Goal: Communication & Community: Answer question/provide support

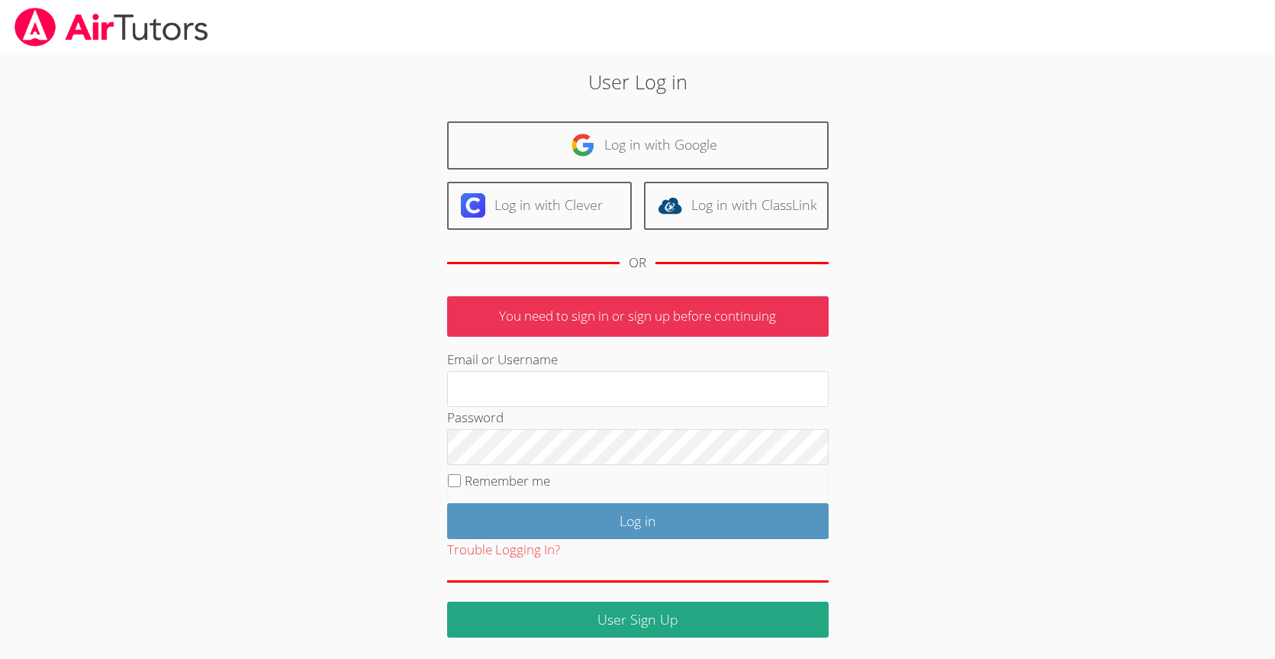
type input "johnicia.monee@hotmail.com"
click at [490, 484] on label "Remember me" at bounding box center [507, 481] width 85 height 18
click at [461, 484] on input "Remember me" at bounding box center [454, 480] width 13 height 13
checkbox input "true"
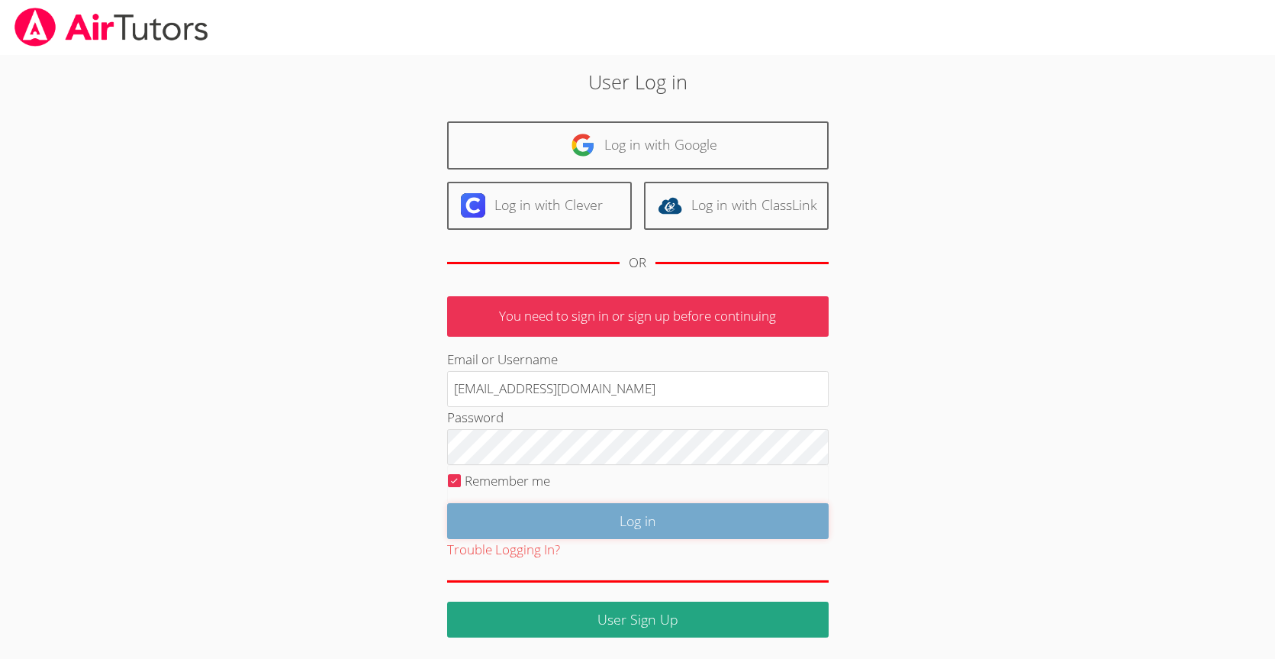
click at [519, 521] on input "Log in" at bounding box center [638, 521] width 382 height 36
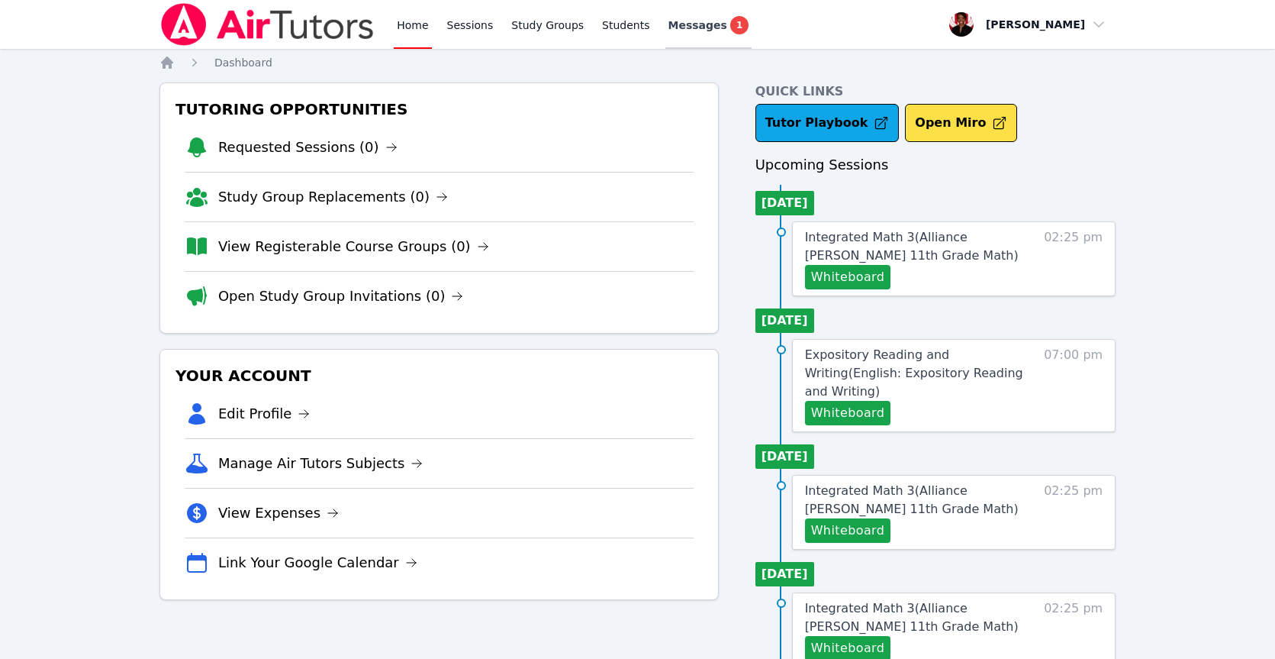
click at [703, 28] on span "Messages" at bounding box center [698, 25] width 59 height 15
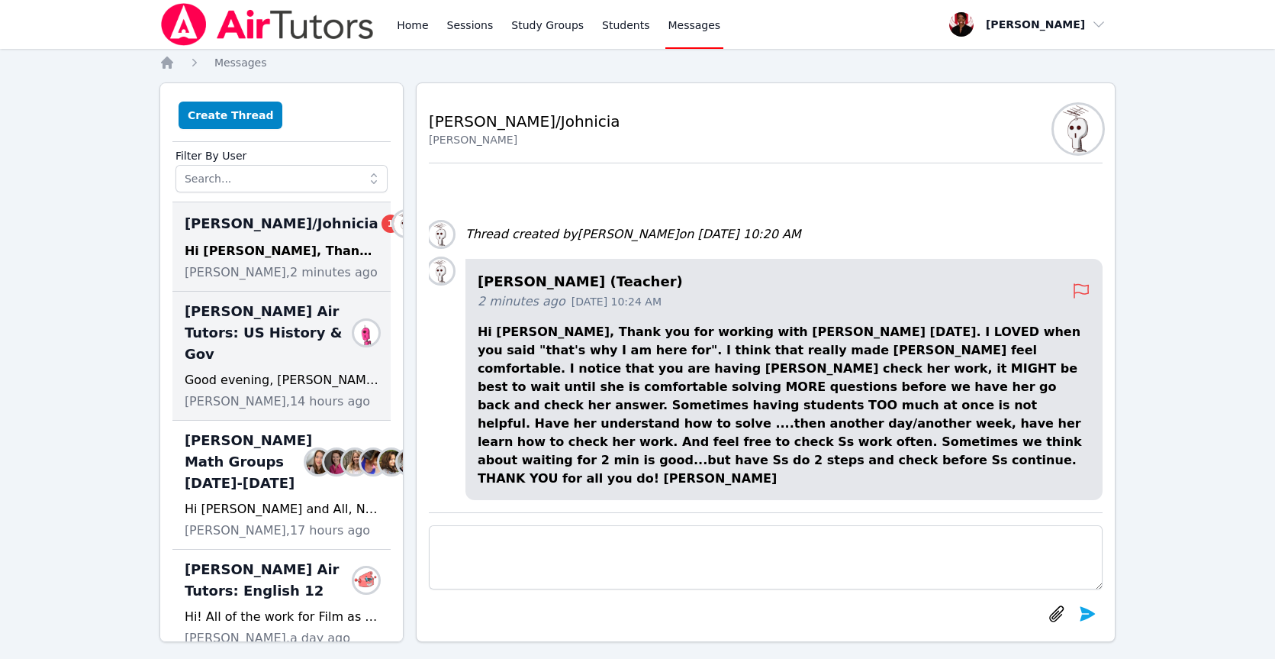
click at [286, 340] on span "[PERSON_NAME] Air Tutors: US History & Gov" at bounding box center [273, 333] width 176 height 64
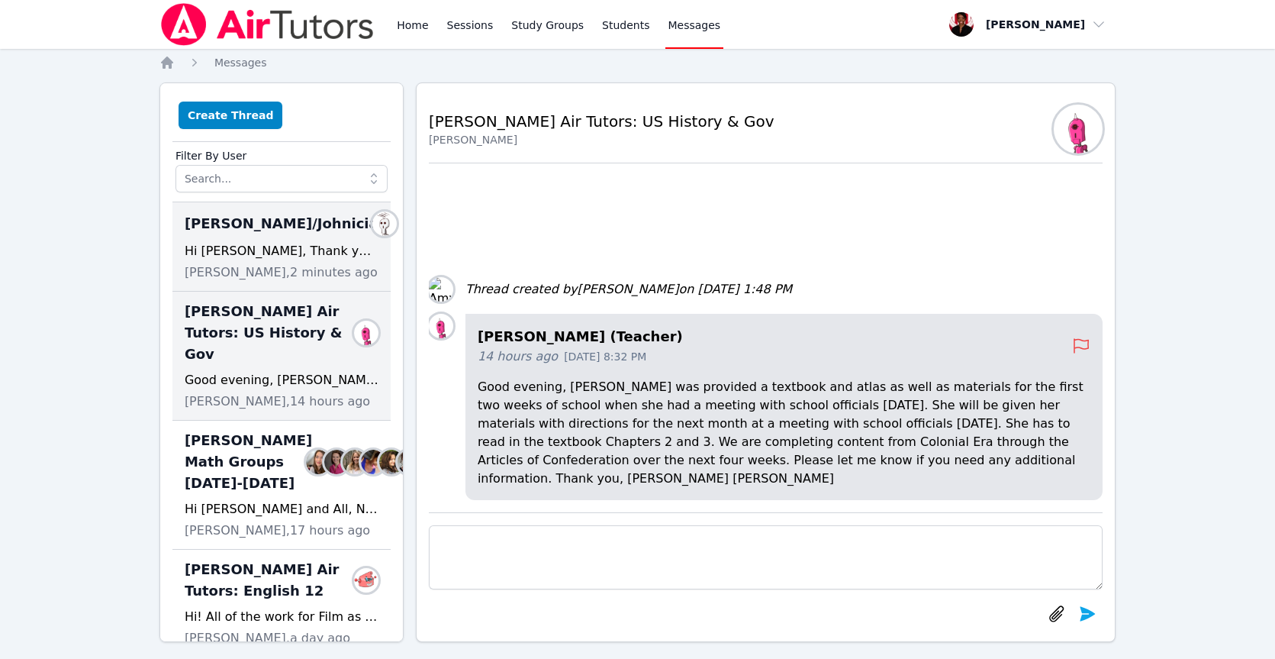
click at [256, 230] on span "[PERSON_NAME]/Johnicia" at bounding box center [282, 223] width 194 height 21
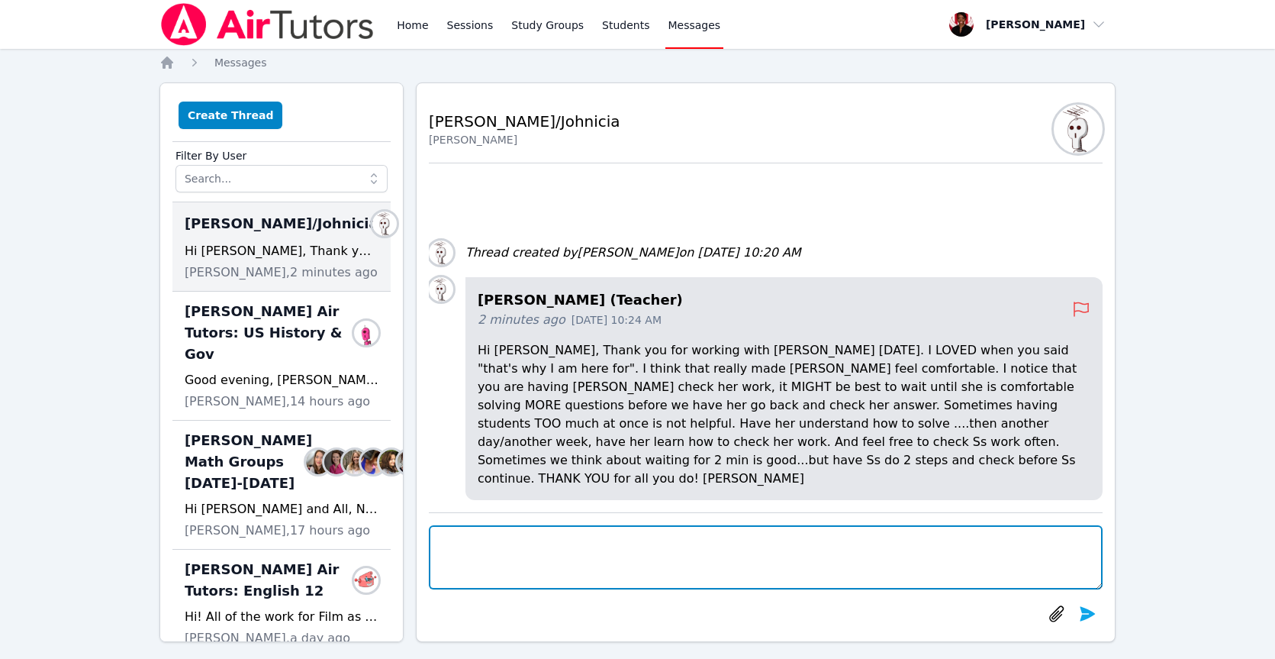
click at [623, 553] on textarea at bounding box center [766, 557] width 674 height 64
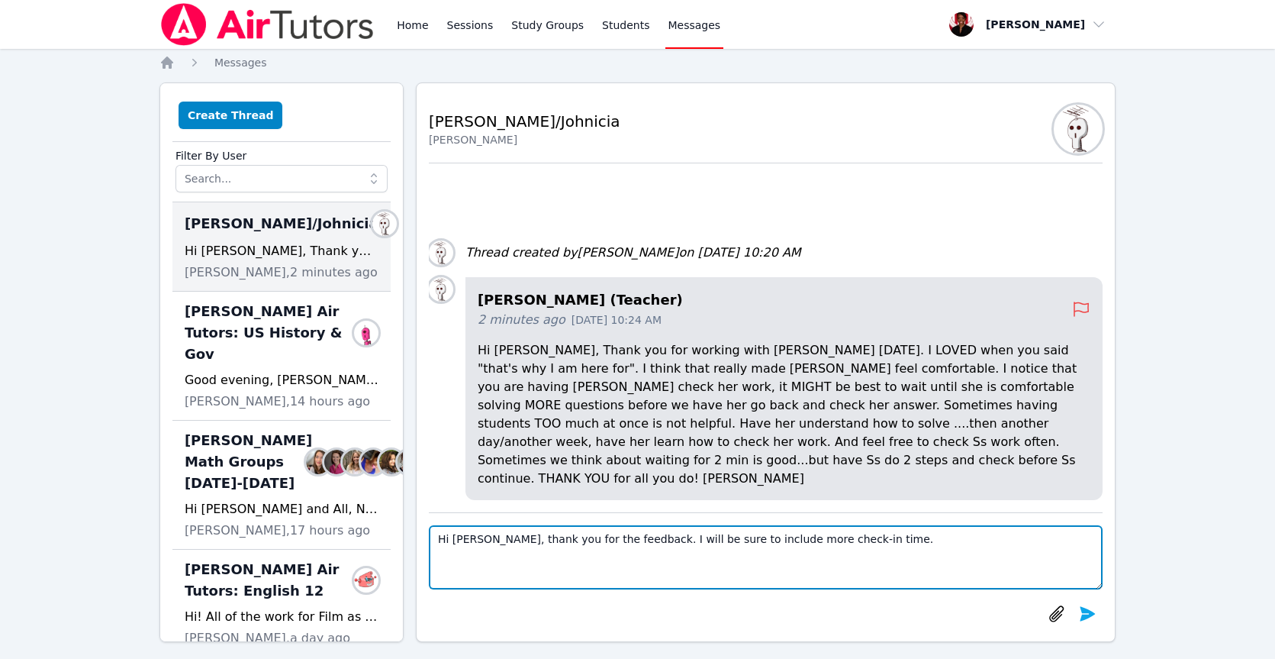
click at [902, 568] on textarea "Hi [PERSON_NAME], thank you for the feedback. I will be sure to include more ch…" at bounding box center [766, 557] width 674 height 64
type textarea "Hi [PERSON_NAME], thank you for the feedback. I will be sure to include more ch…"
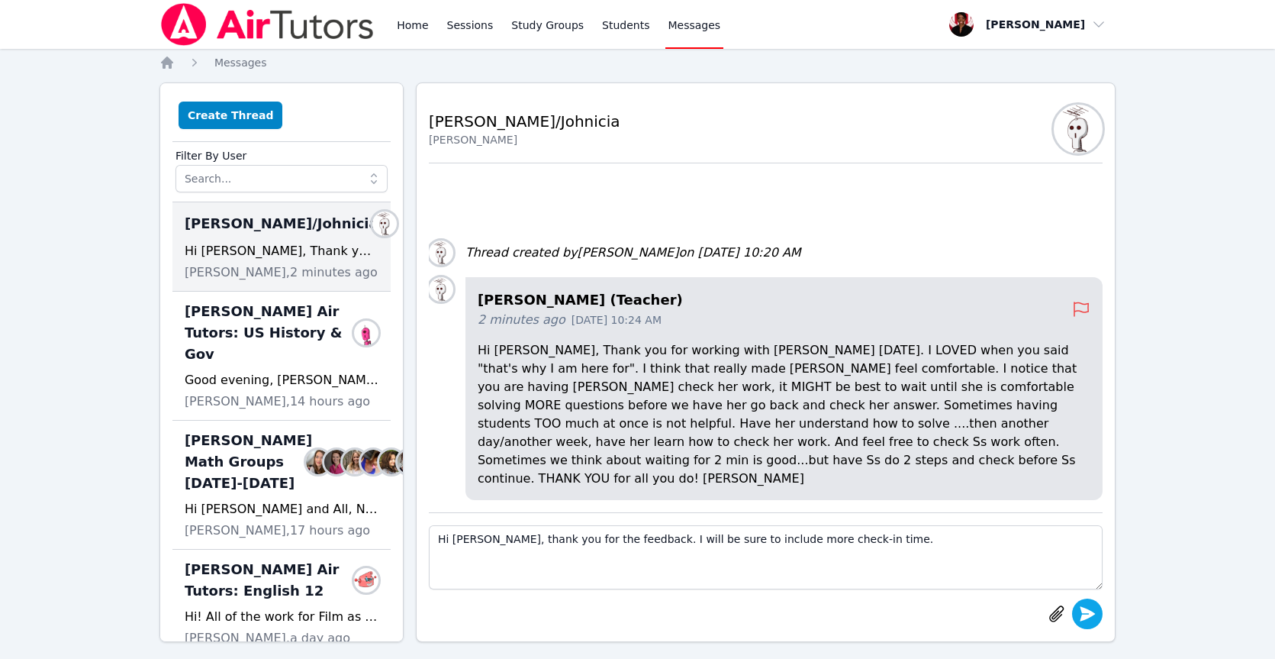
click at [1093, 616] on icon "submit" at bounding box center [1088, 614] width 18 height 18
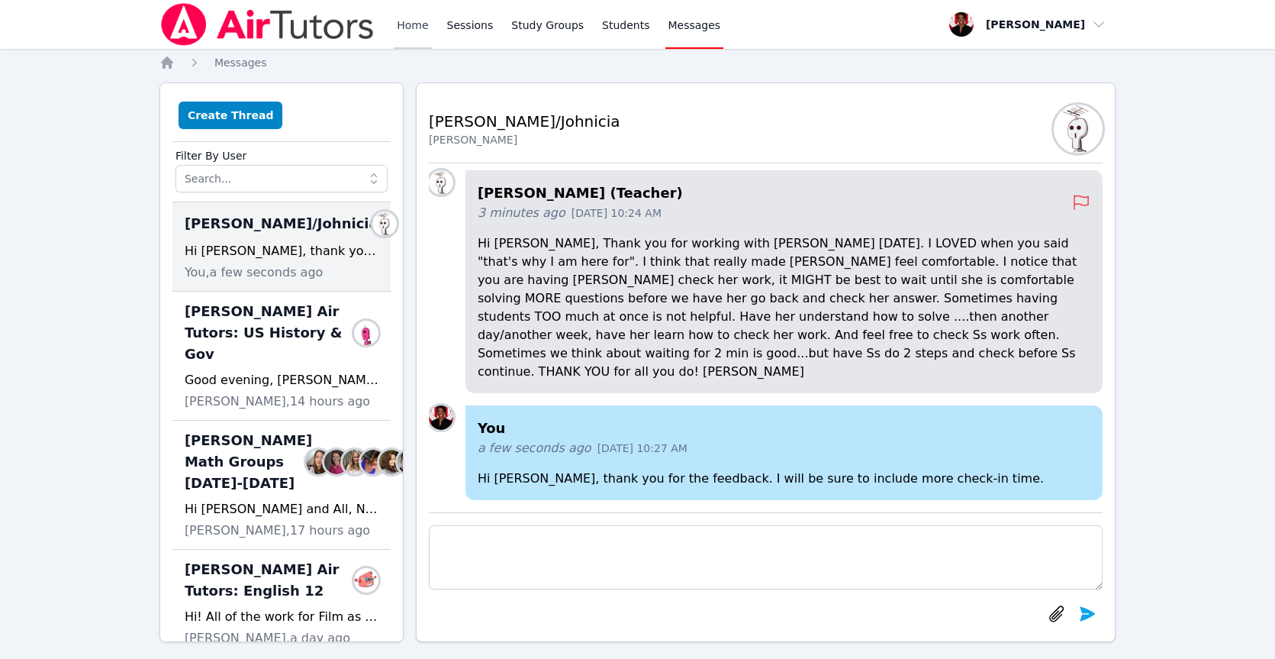
click at [398, 18] on link "Home" at bounding box center [412, 24] width 37 height 49
